Goal: Information Seeking & Learning: Learn about a topic

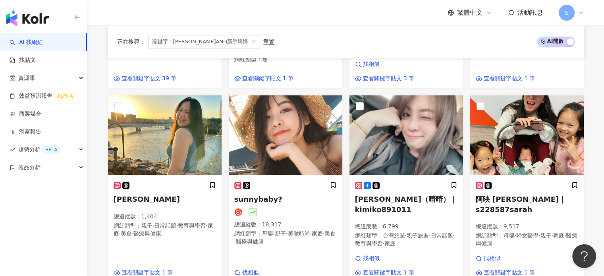
click at [253, 40] on div "正在搜尋 ： 關鍵字：嬰兒AND新手媽媽 重置 AI 開啟 AI 關閉" at bounding box center [345, 41] width 457 height 13
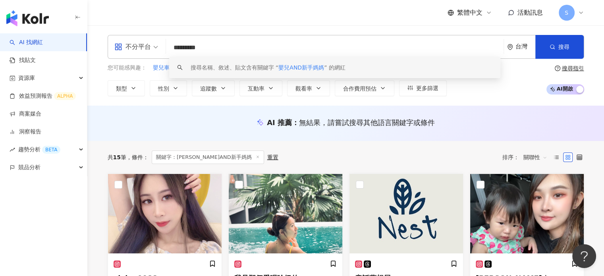
drag, startPoint x: 229, startPoint y: 48, endPoint x: 161, endPoint y: 47, distance: 67.5
click at [161, 47] on div "不分平台 ********* 台灣 搜尋 keyword 搜尋名稱、敘述、貼文含有關鍵字 “ 嬰兒AND新手媽媽 ” 的網紅" at bounding box center [346, 47] width 476 height 24
paste input "*****"
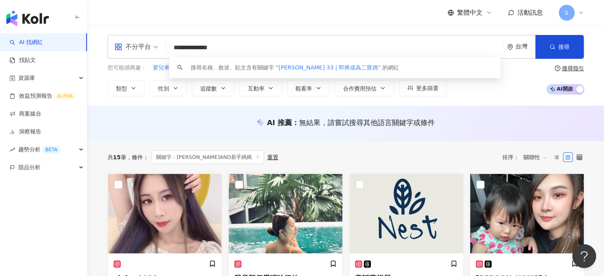
drag, startPoint x: 256, startPoint y: 45, endPoint x: 248, endPoint y: 46, distance: 8.4
click at [252, 45] on input "**********" at bounding box center [334, 47] width 331 height 15
type input "*******"
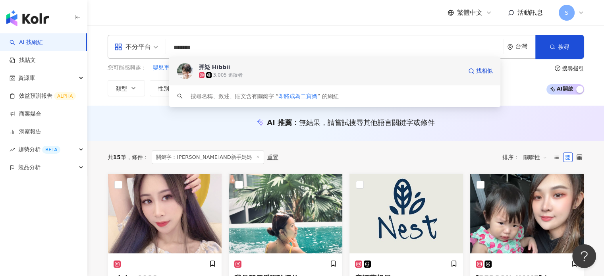
click at [185, 71] on img at bounding box center [185, 71] width 16 height 16
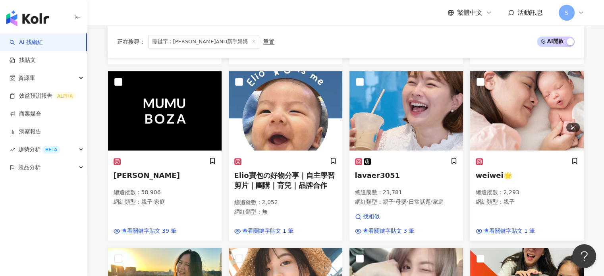
scroll to position [318, 0]
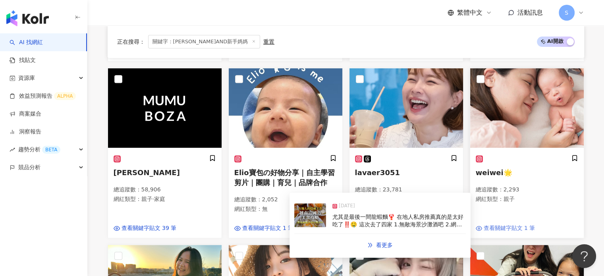
click at [510, 224] on span "查看關鍵字貼文 1 筆" at bounding box center [510, 228] width 52 height 8
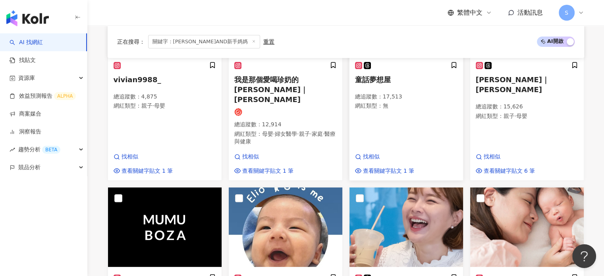
scroll to position [79, 0]
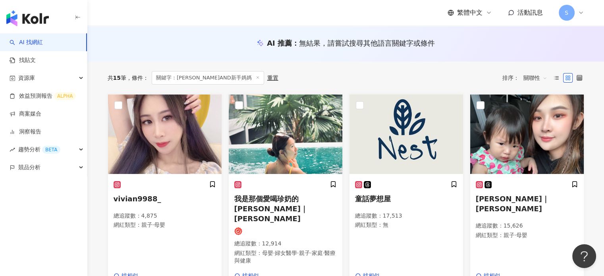
click at [43, 41] on link "AI 找網紅" at bounding box center [26, 43] width 33 height 8
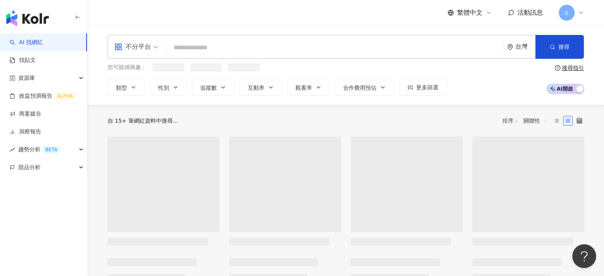
click at [204, 47] on input "search" at bounding box center [334, 47] width 331 height 15
click at [205, 48] on input "search" at bounding box center [334, 47] width 331 height 15
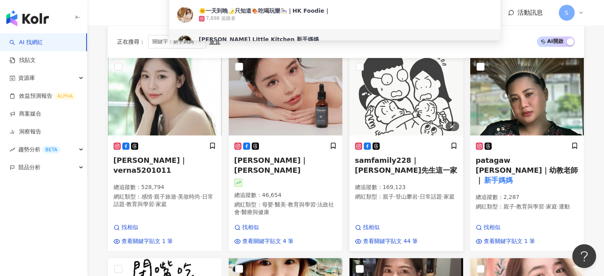
scroll to position [119, 0]
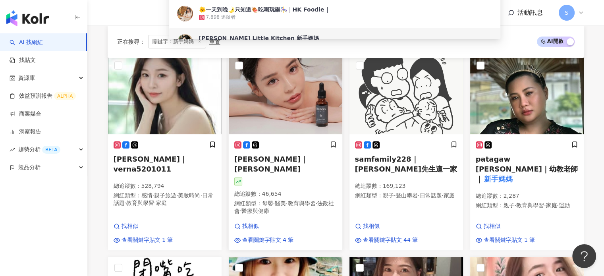
type input "****"
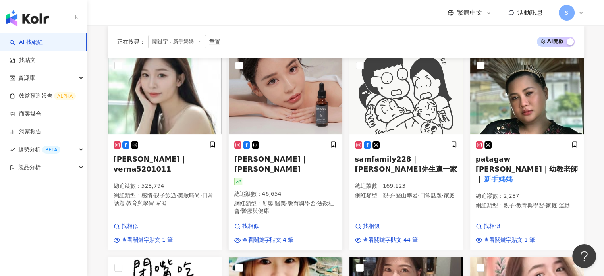
click at [271, 155] on span "Jennifer 潘潘｜Jennifer" at bounding box center [270, 164] width 73 height 18
click at [419, 96] on img at bounding box center [406, 94] width 114 height 79
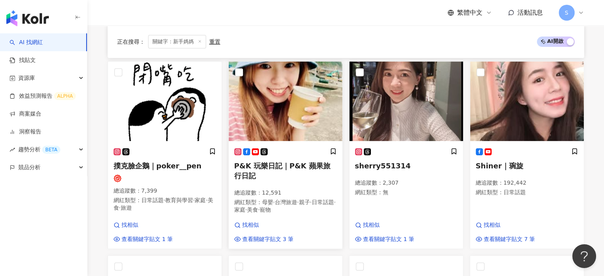
scroll to position [318, 0]
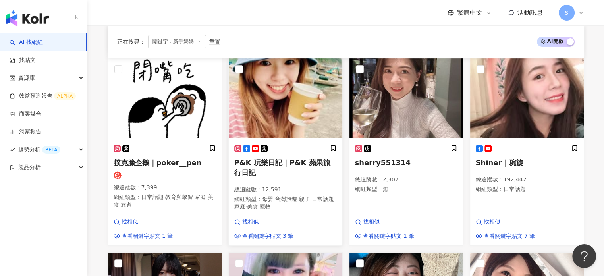
click at [266, 158] on span "P&K 玩樂日記｜P&K 蘋果旅行日記" at bounding box center [282, 167] width 96 height 18
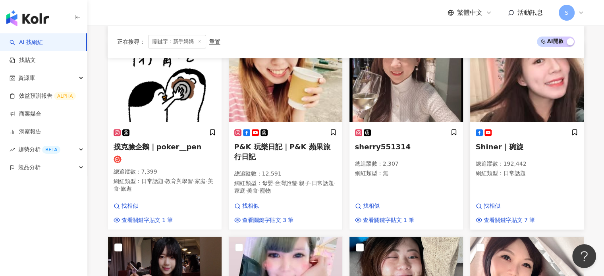
scroll to position [357, 0]
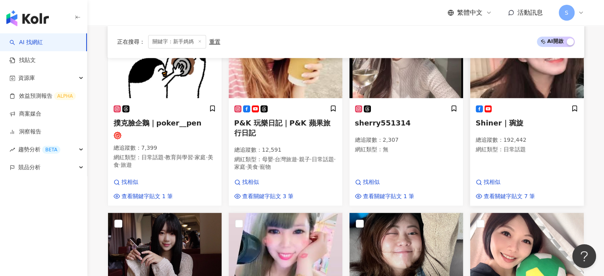
click at [510, 119] on span "Shiner｜琬旋" at bounding box center [500, 123] width 48 height 8
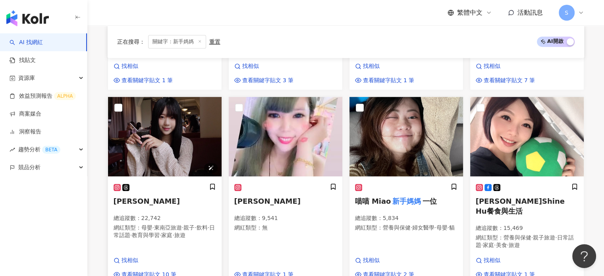
scroll to position [476, 0]
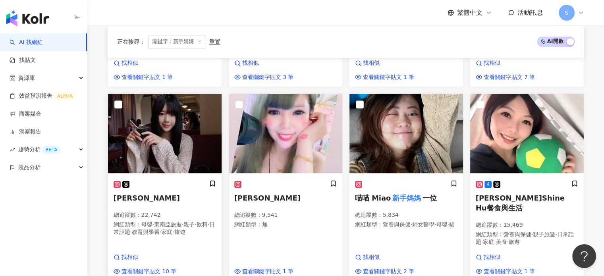
click at [123, 194] on span "林妮" at bounding box center [147, 198] width 66 height 8
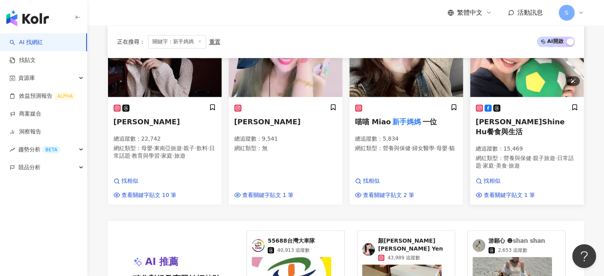
scroll to position [556, 0]
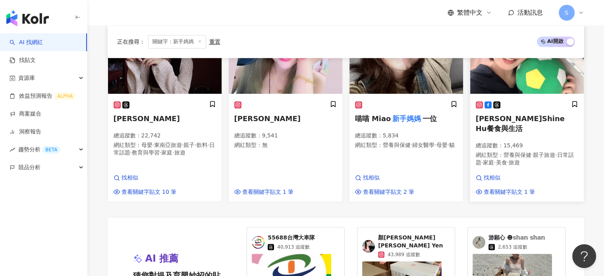
click at [513, 100] on div at bounding box center [527, 104] width 102 height 8
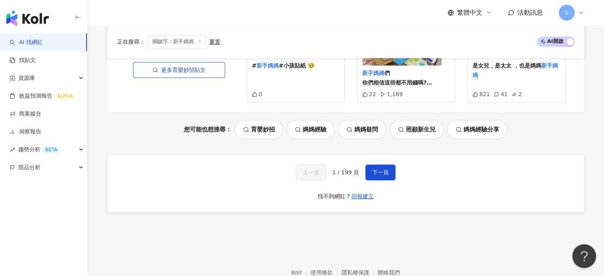
scroll to position [794, 0]
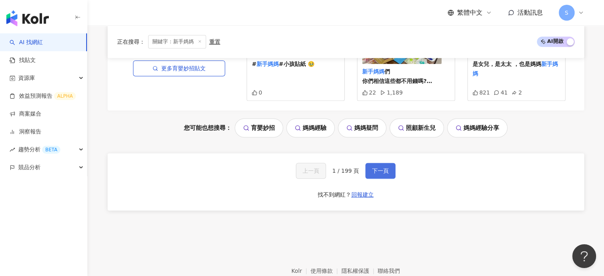
click at [387, 163] on button "下一頁" at bounding box center [380, 171] width 30 height 16
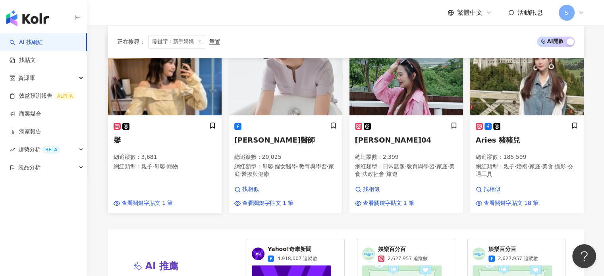
scroll to position [504, 0]
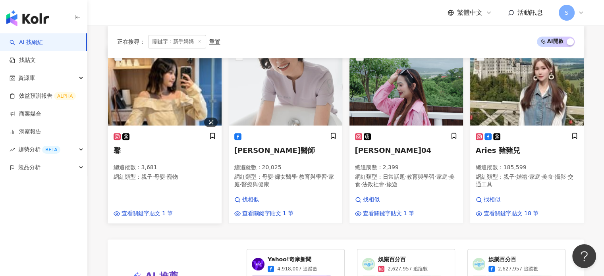
click at [174, 102] on img at bounding box center [165, 85] width 114 height 79
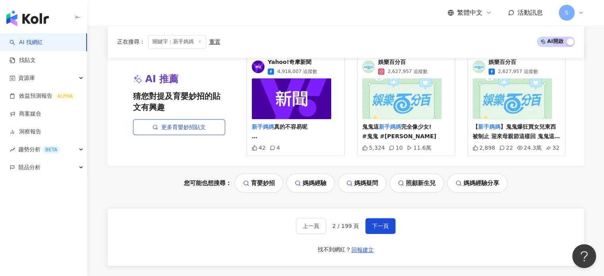
scroll to position [703, 0]
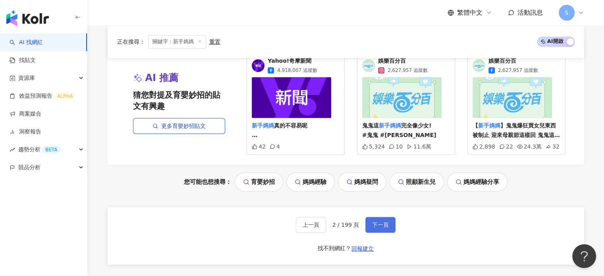
click at [384, 226] on span "下一頁" at bounding box center [380, 225] width 17 height 6
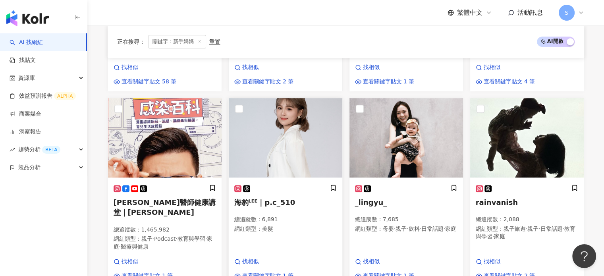
scroll to position [475, 0]
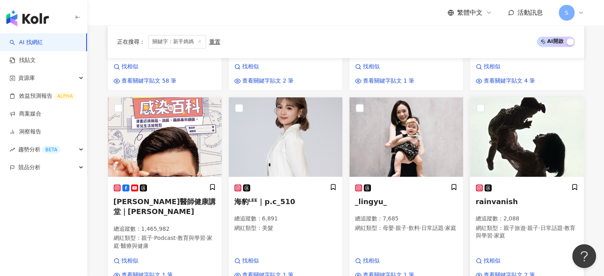
click at [495, 197] on span "rainvanish" at bounding box center [497, 201] width 42 height 8
click at [373, 197] on span "_lingyu_" at bounding box center [371, 201] width 32 height 8
click at [376, 197] on span "_lingyu_" at bounding box center [371, 201] width 32 height 8
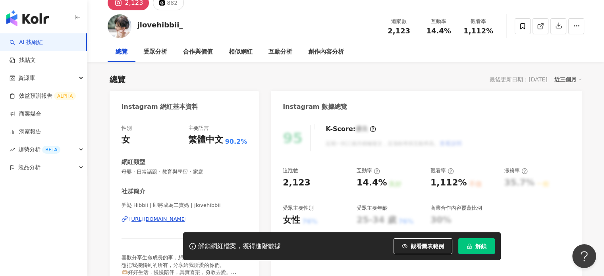
scroll to position [40, 0]
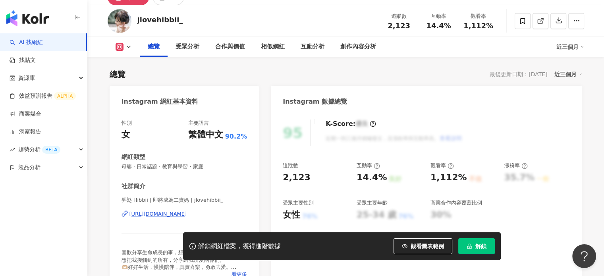
click at [187, 212] on div "https://www.instagram.com/jlovehibbii_/" at bounding box center [158, 213] width 58 height 7
click at [473, 241] on button "解鎖" at bounding box center [476, 246] width 37 height 16
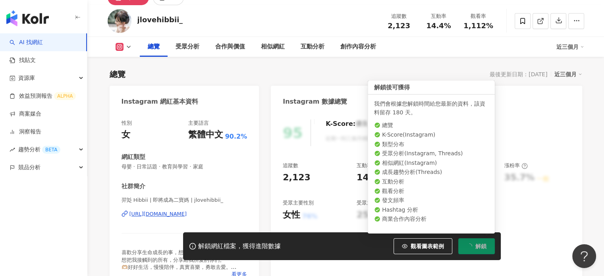
click at [482, 248] on span "解鎖" at bounding box center [480, 246] width 11 height 6
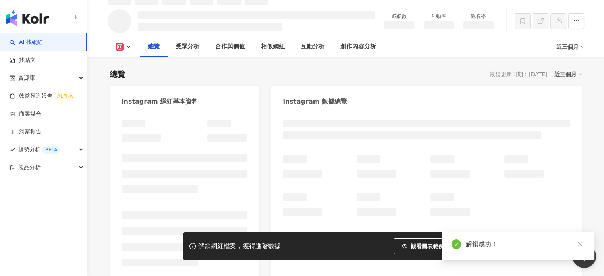
scroll to position [48, 0]
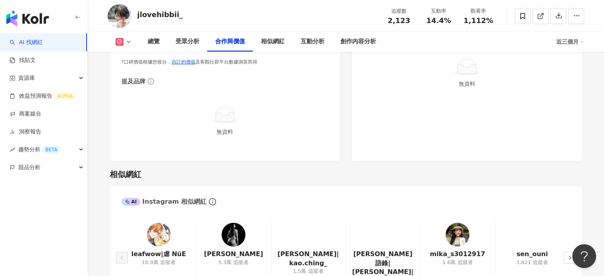
scroll to position [1270, 0]
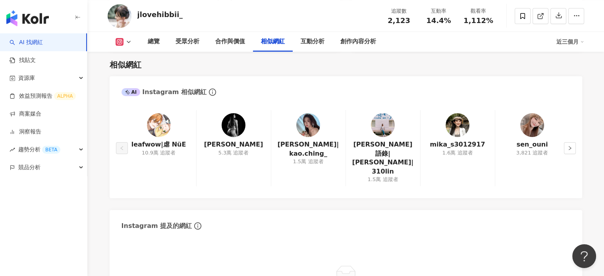
click at [532, 125] on img at bounding box center [532, 125] width 24 height 24
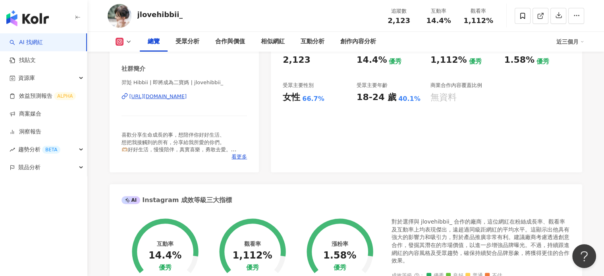
scroll to position [0, 0]
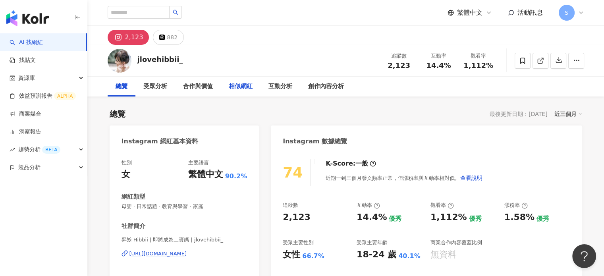
click at [243, 83] on div "相似網紅" at bounding box center [241, 87] width 24 height 10
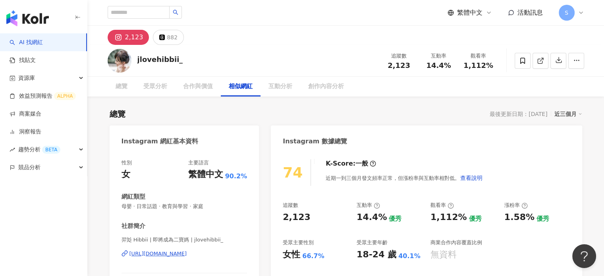
scroll to position [1271, 0]
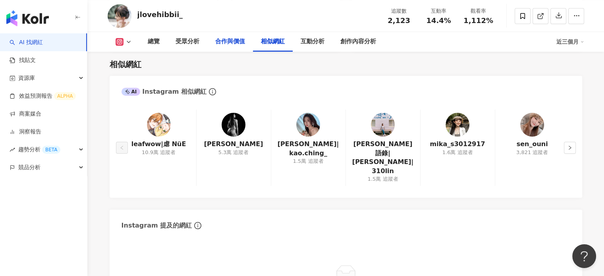
click at [222, 44] on div "合作與價值" at bounding box center [230, 42] width 30 height 10
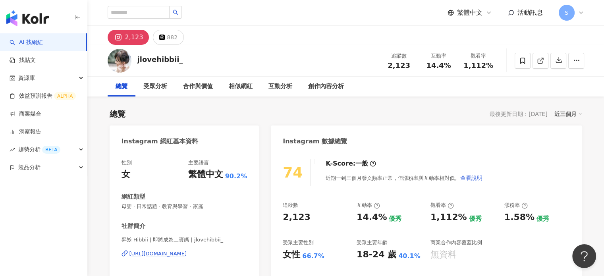
click at [461, 177] on span "查看說明" at bounding box center [471, 178] width 22 height 6
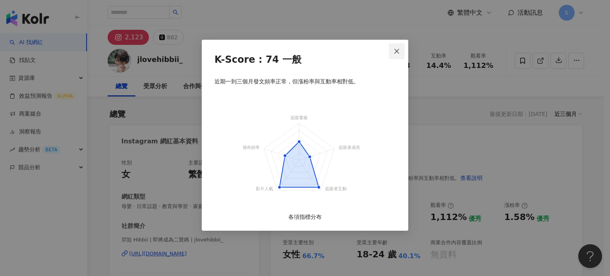
click at [395, 48] on icon "close" at bounding box center [396, 51] width 6 height 6
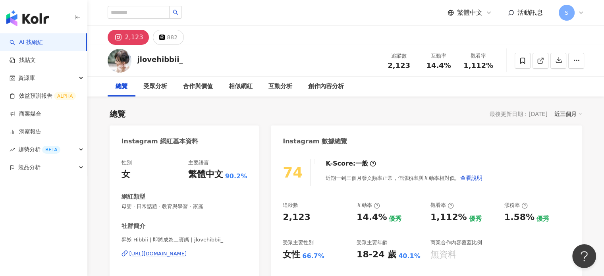
scroll to position [40, 0]
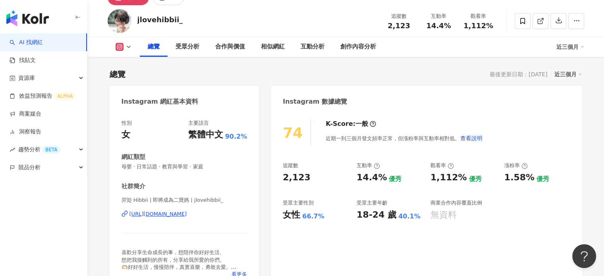
click at [187, 216] on div "https://www.instagram.com/jlovehibbii_/" at bounding box center [158, 213] width 58 height 7
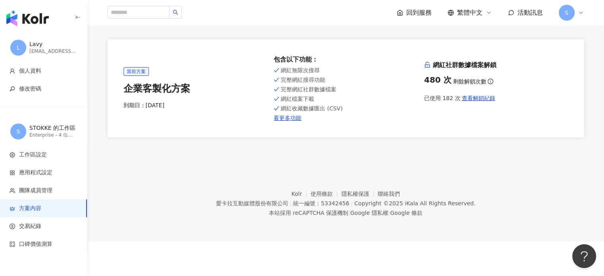
scroll to position [37, 0]
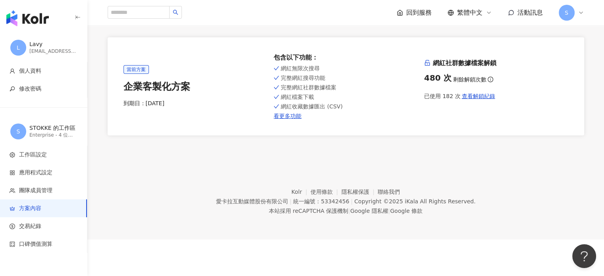
click at [570, 13] on span "S" at bounding box center [567, 13] width 16 height 16
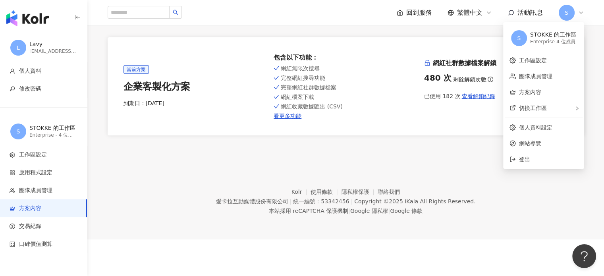
click at [570, 13] on span "S" at bounding box center [567, 13] width 16 height 16
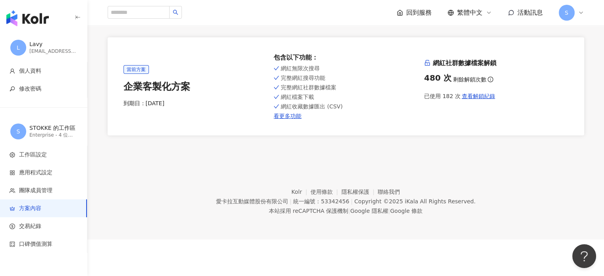
click at [405, 12] on div "回到服務" at bounding box center [414, 12] width 35 height 9
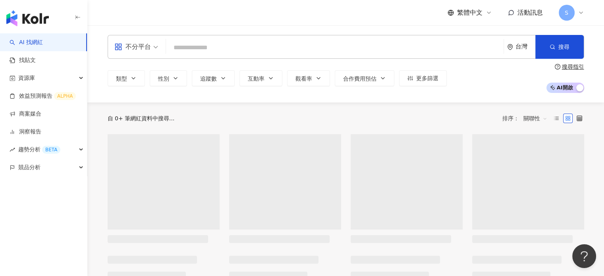
click at [199, 47] on input "search" at bounding box center [334, 47] width 331 height 15
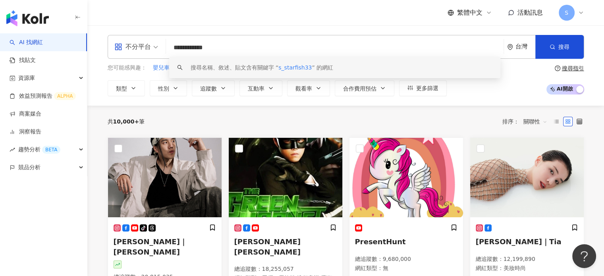
click at [224, 50] on input "**********" at bounding box center [334, 47] width 331 height 15
type input "**********"
click at [541, 42] on button "搜尋" at bounding box center [559, 47] width 48 height 24
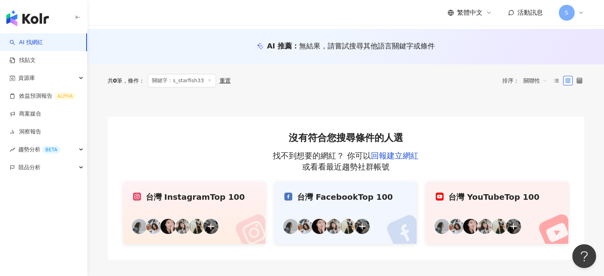
scroll to position [79, 0]
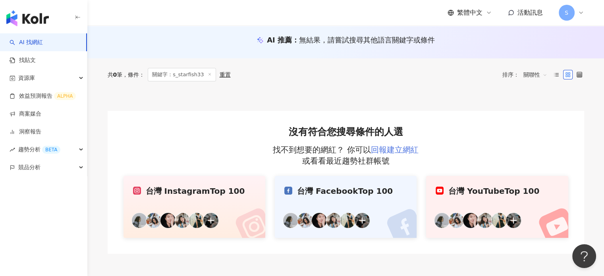
click at [397, 149] on link "回報建立網紅" at bounding box center [395, 150] width 48 height 10
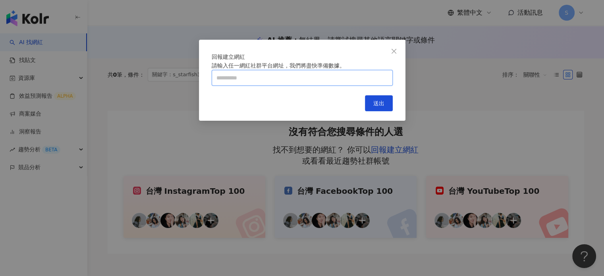
click at [267, 86] on input "text" at bounding box center [302, 78] width 181 height 16
click at [308, 86] on input "text" at bounding box center [302, 78] width 181 height 16
paste input "**********"
type input "**********"
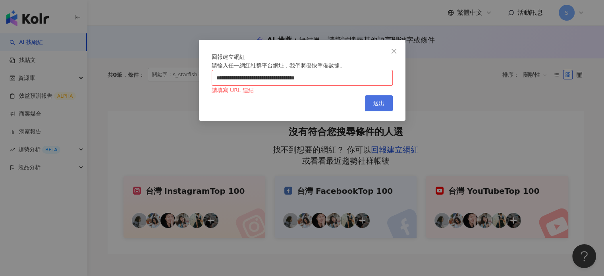
click at [382, 106] on span "送出" at bounding box center [378, 103] width 11 height 6
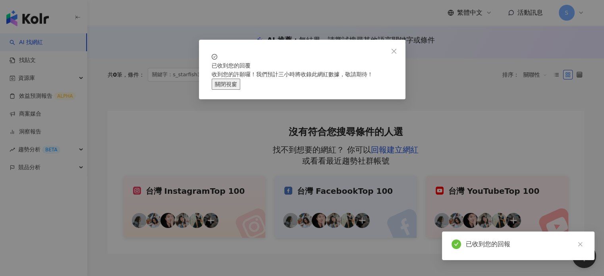
click at [240, 90] on button "關閉視窗" at bounding box center [226, 84] width 29 height 11
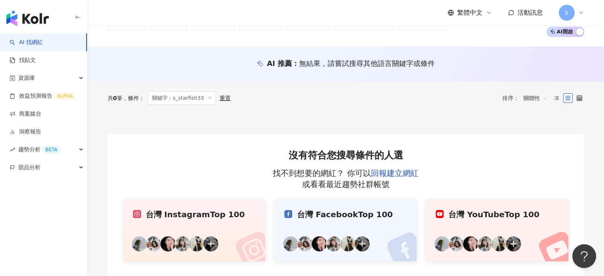
scroll to position [0, 0]
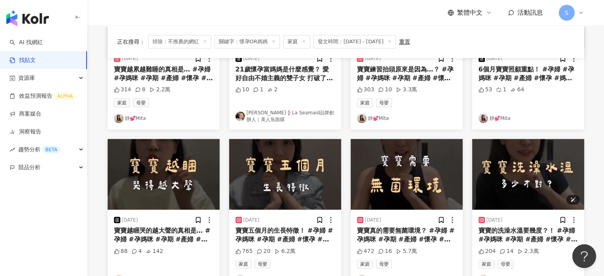
scroll to position [318, 0]
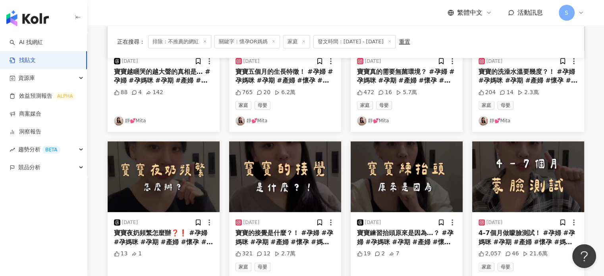
click at [344, 133] on div "2025/3/15 寶寶越累越難睡的真相是… #孕婦 #孕媽咪 #孕期 #產婦 #懷孕 #媽媽 #媽咪 #人妻 #育兒 #小孩 #孩子 #嬰兒 #寶寶 #新生…" at bounding box center [346, 56] width 486 height 474
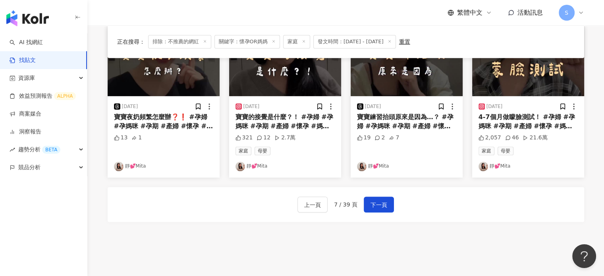
scroll to position [476, 0]
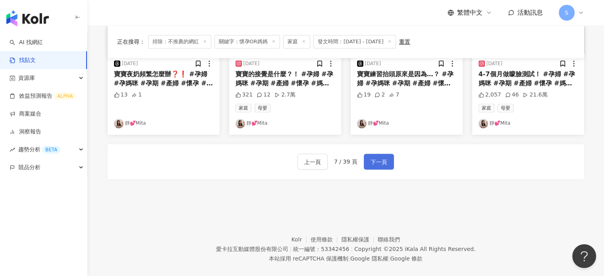
click at [380, 158] on span "下一頁" at bounding box center [378, 162] width 17 height 10
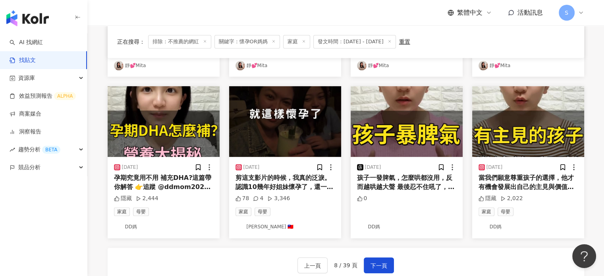
scroll to position [342, 0]
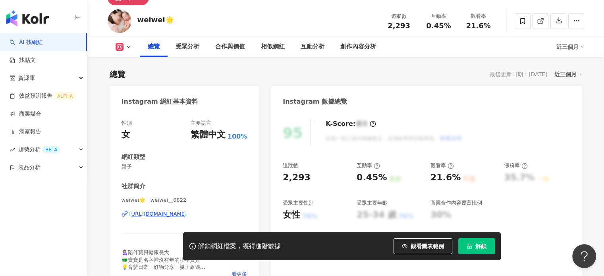
scroll to position [79, 0]
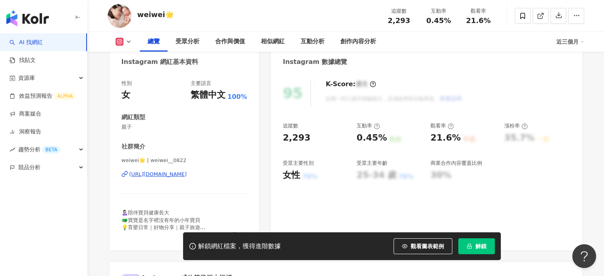
click at [187, 173] on div "[URL][DOMAIN_NAME]" at bounding box center [158, 174] width 58 height 7
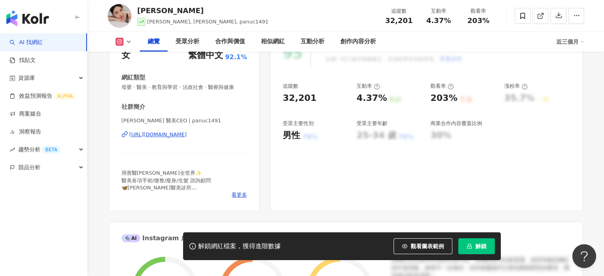
click at [150, 135] on div "[URL][DOMAIN_NAME]" at bounding box center [158, 134] width 58 height 7
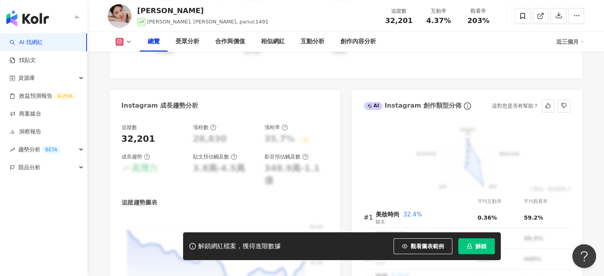
scroll to position [321, 0]
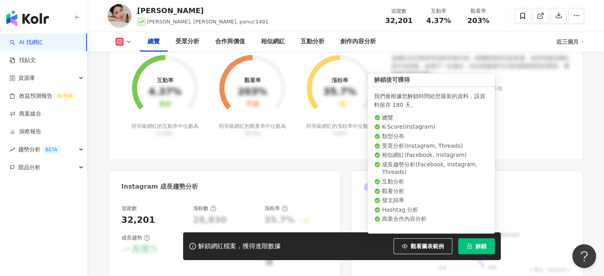
click at [484, 251] on button "解鎖" at bounding box center [476, 246] width 37 height 16
click at [481, 247] on span "解鎖" at bounding box center [480, 246] width 11 height 6
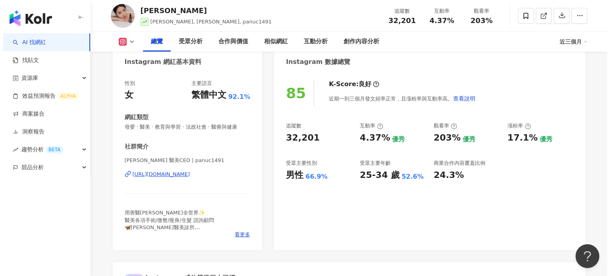
scroll to position [119, 0]
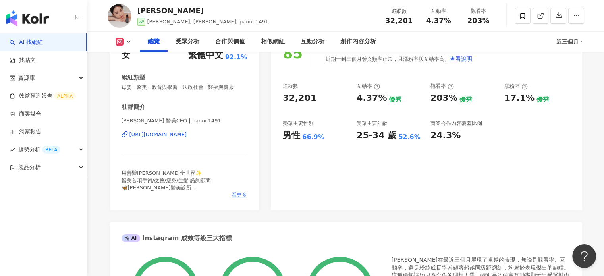
click at [243, 196] on span "看更多" at bounding box center [238, 194] width 15 height 7
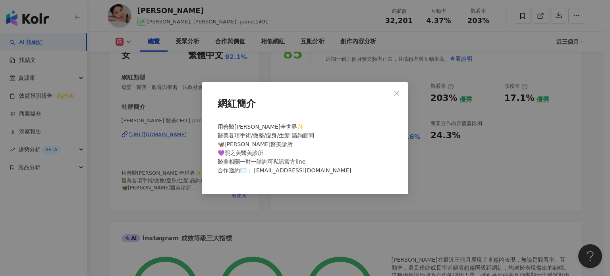
click at [399, 90] on button "Close" at bounding box center [397, 93] width 16 height 16
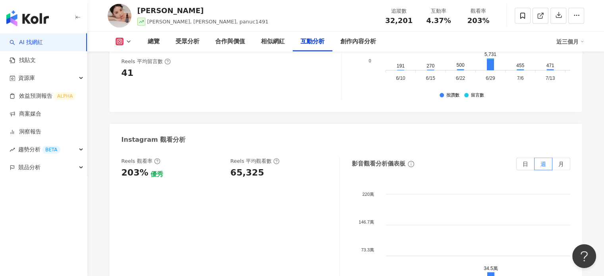
scroll to position [1628, 0]
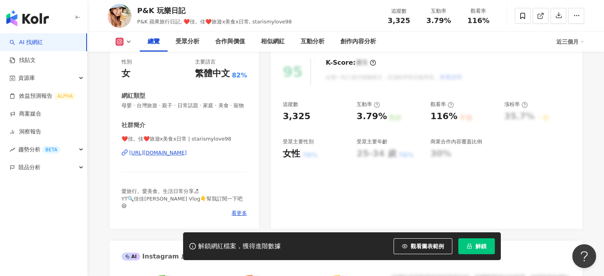
scroll to position [119, 0]
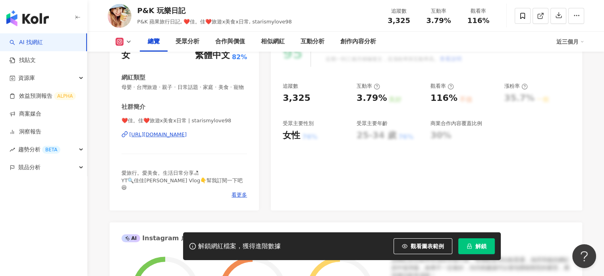
click at [329, 198] on div "95 K-Score : 優良 近期一到三個月積極發文，且漲粉率與互動率高。 查看說明 追蹤數 3,325 互動率 3.79% 良好 觀看率 116% 不佳 …" at bounding box center [426, 121] width 311 height 178
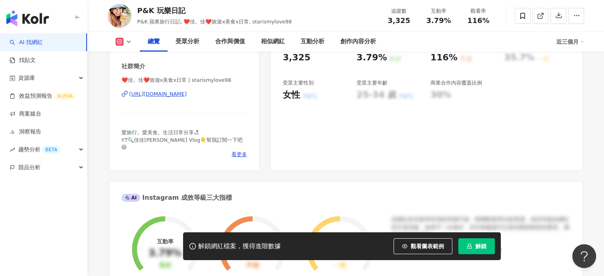
scroll to position [159, 0]
click at [187, 98] on div "https://www.instagram.com/starismylove98/" at bounding box center [158, 94] width 58 height 7
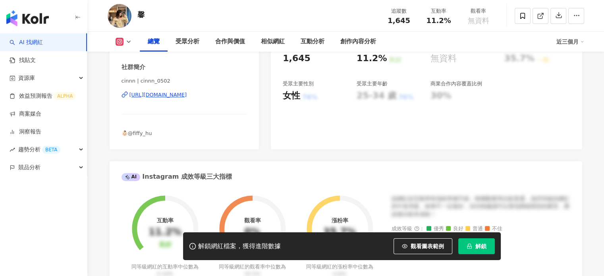
click at [187, 95] on div "https://www.instagram.com/cinnn_0502/" at bounding box center [158, 94] width 58 height 7
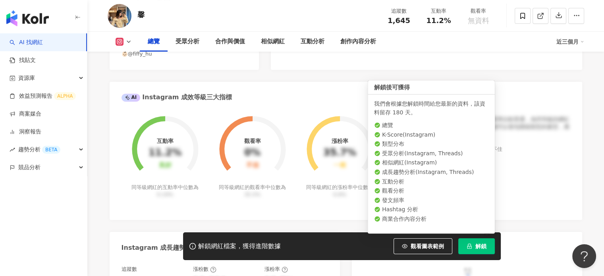
click at [469, 247] on icon "lock" at bounding box center [469, 246] width 6 height 6
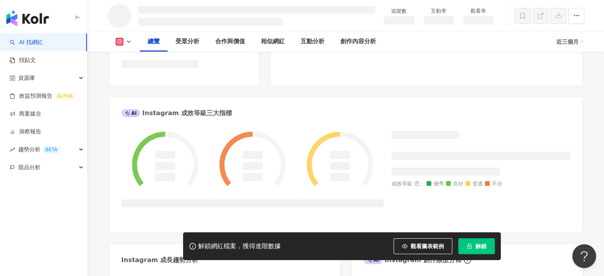
scroll to position [267, 0]
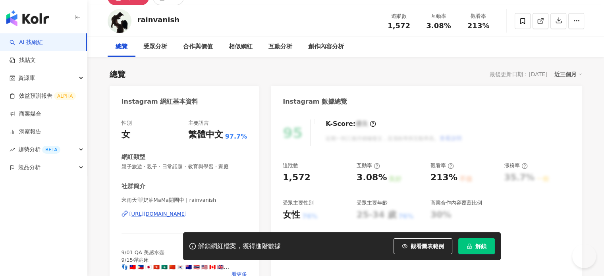
scroll to position [42, 0]
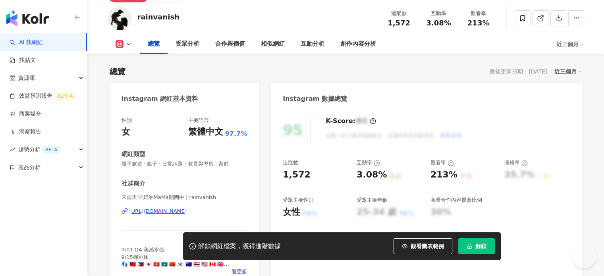
click at [199, 194] on div "宋雨天🤍奶油MaMa開團中 | rainvanish https://www.instagram.com/rainvanish/" at bounding box center [184, 217] width 126 height 46
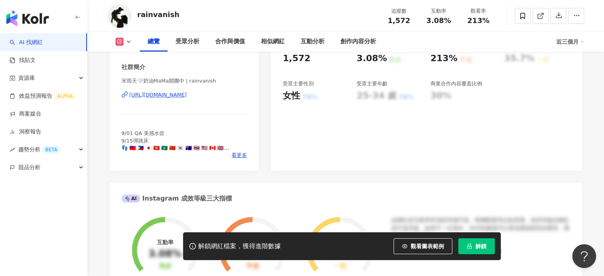
scroll to position [0, 0]
click at [187, 93] on div "https://www.instagram.com/rainvanish/" at bounding box center [158, 94] width 58 height 7
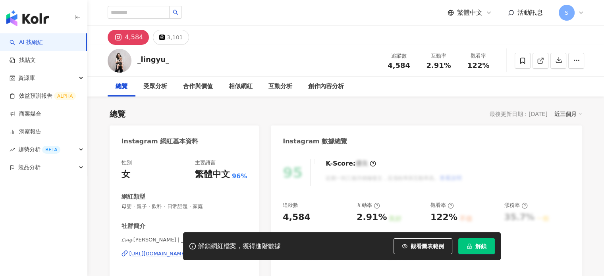
scroll to position [79, 0]
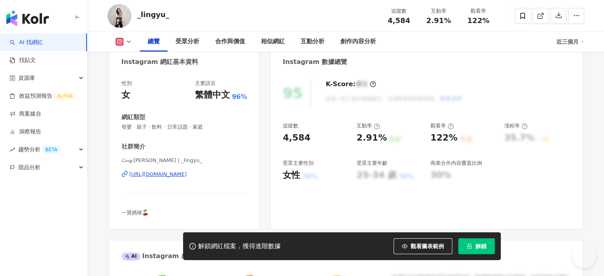
click at [175, 172] on div "[URL][DOMAIN_NAME]" at bounding box center [158, 174] width 58 height 7
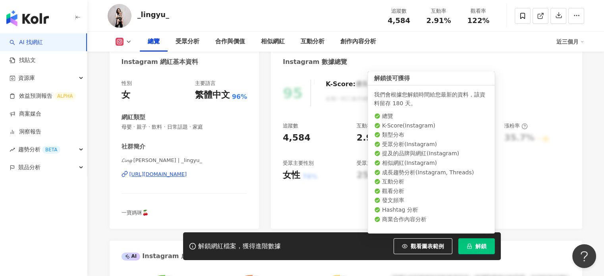
click at [479, 247] on span "解鎖" at bounding box center [480, 246] width 11 height 6
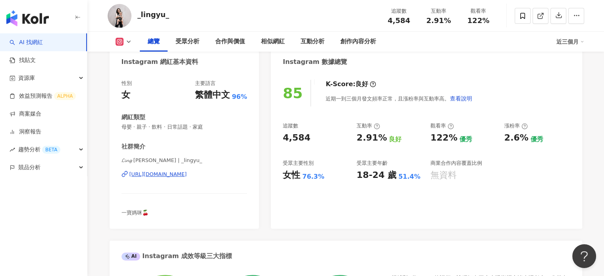
click at [176, 175] on div "[URL][DOMAIN_NAME]" at bounding box center [158, 174] width 58 height 7
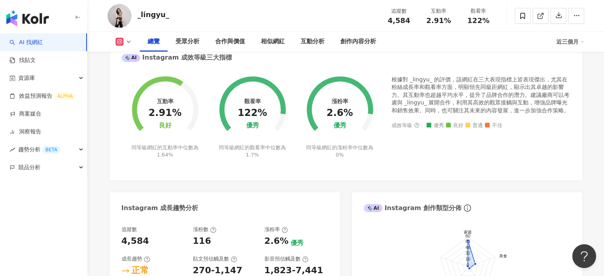
scroll to position [159, 0]
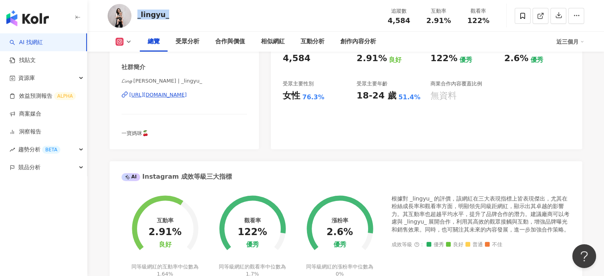
drag, startPoint x: 174, startPoint y: 15, endPoint x: 137, endPoint y: 16, distance: 37.7
click at [137, 16] on div "_lingyu_ 追蹤數 4,584 互動率 2.91% 觀看率 122%" at bounding box center [346, 15] width 508 height 31
copy div "_lingyu_"
